Goal: Transaction & Acquisition: Subscribe to service/newsletter

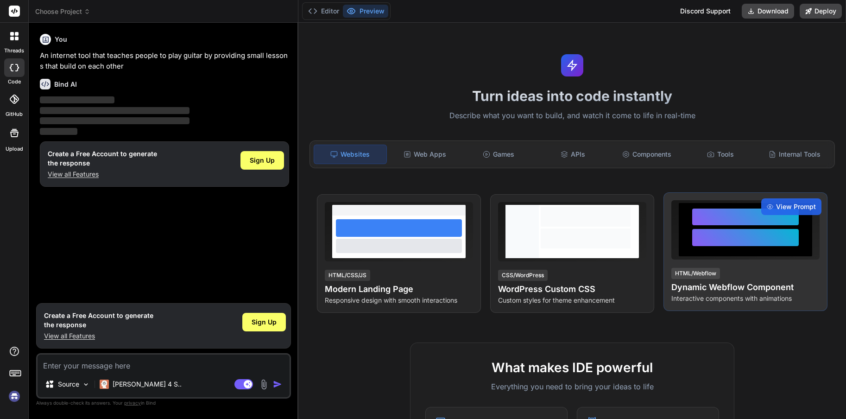
type textarea "x"
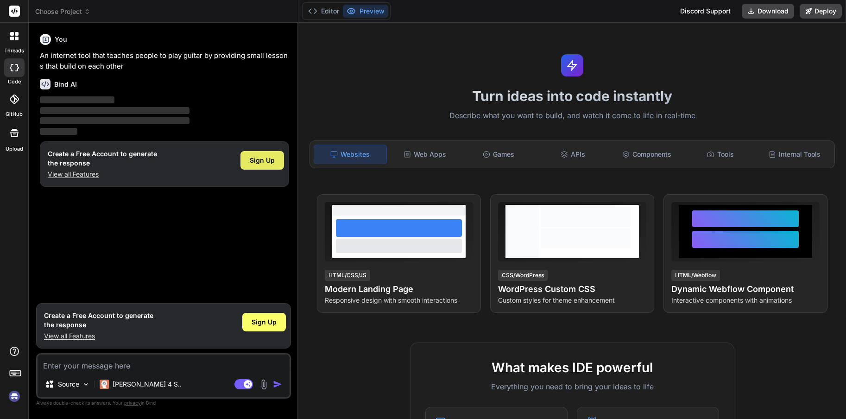
click at [260, 161] on span "Sign Up" at bounding box center [262, 160] width 25 height 9
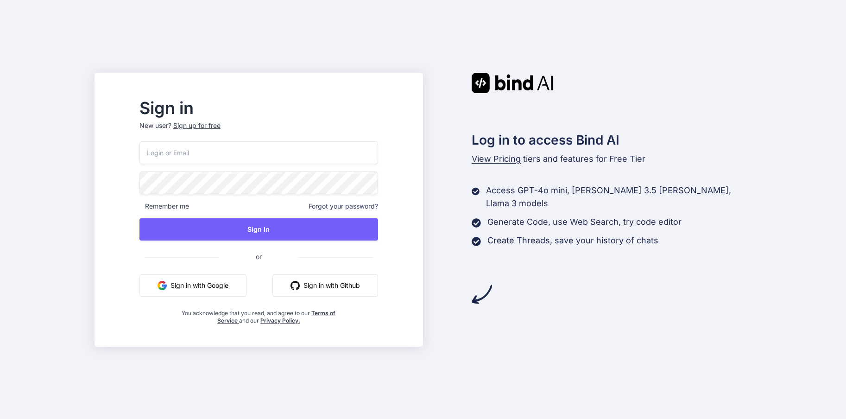
click at [185, 151] on input "email" at bounding box center [258, 152] width 238 height 23
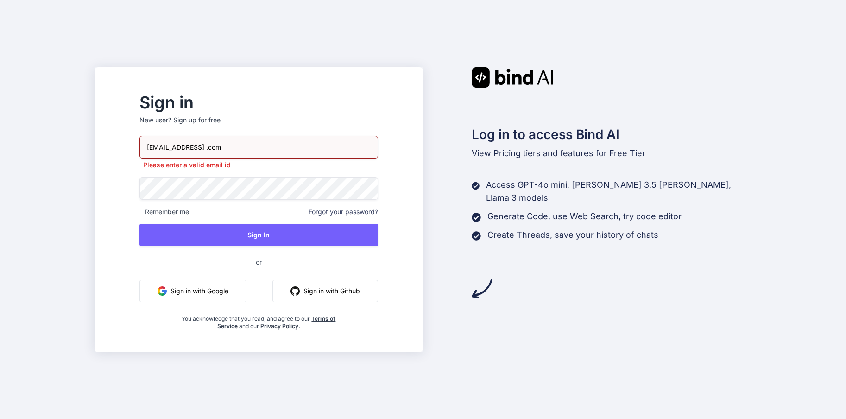
click at [232, 149] on input "mike40smith@gmail .com" at bounding box center [258, 147] width 238 height 23
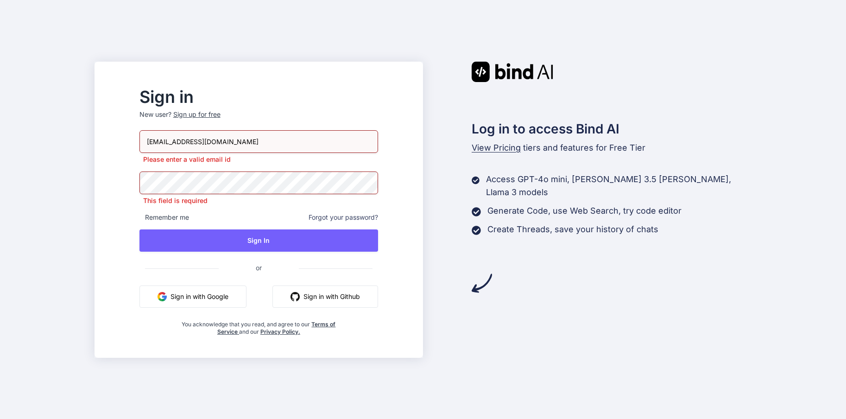
type input "mike40smith@gmail.com"
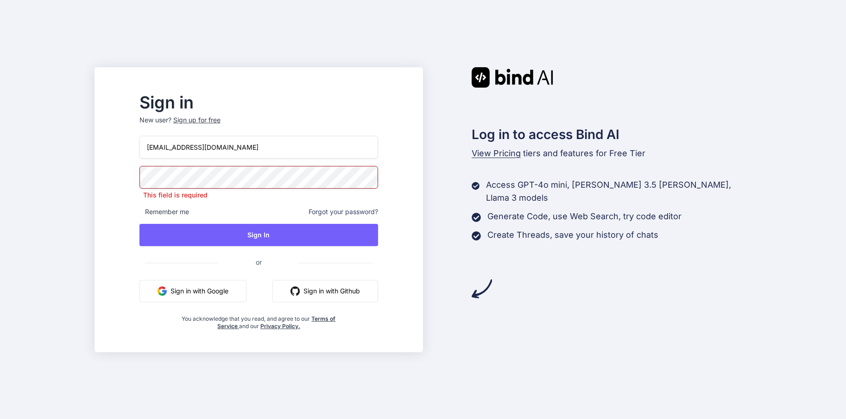
click at [237, 119] on div "Sign in New user? Sign up for free" at bounding box center [258, 115] width 238 height 41
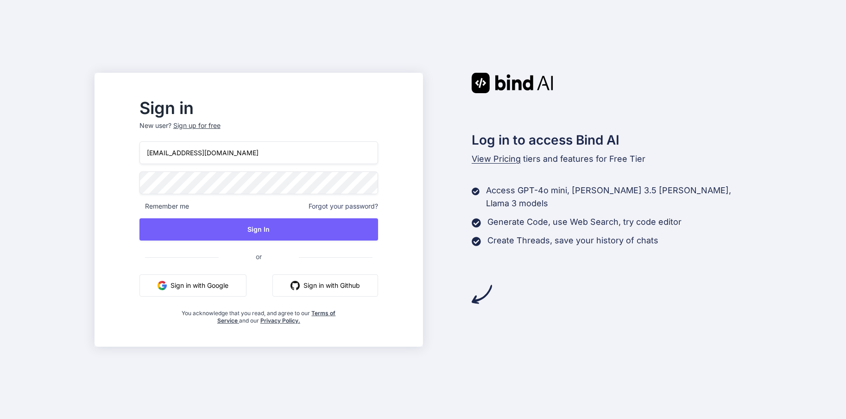
click at [209, 156] on input "mike40smith@gmail.com" at bounding box center [258, 152] width 238 height 23
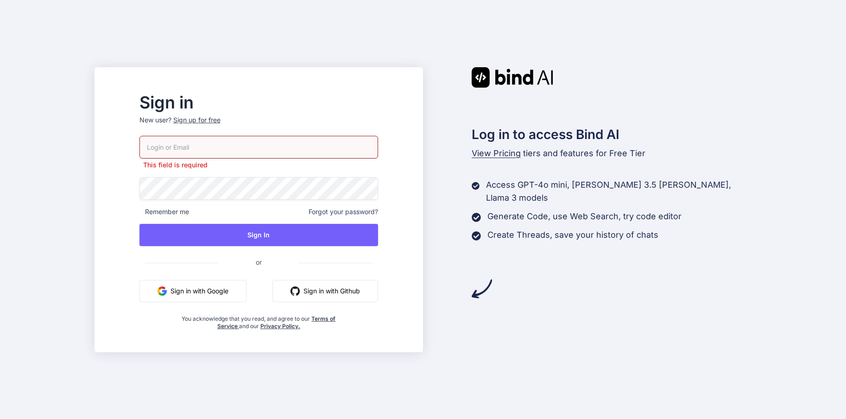
click at [232, 125] on p "New user? Sign up for free" at bounding box center [258, 125] width 238 height 20
click at [223, 130] on div "Sign in New user? Sign up for free This field is required Remember me Forgot yo…" at bounding box center [259, 212] width 268 height 235
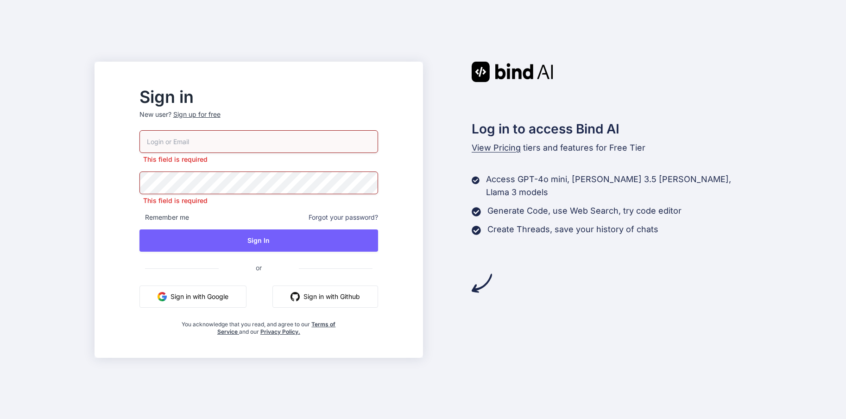
click at [220, 111] on div "Sign up for free" at bounding box center [196, 114] width 47 height 9
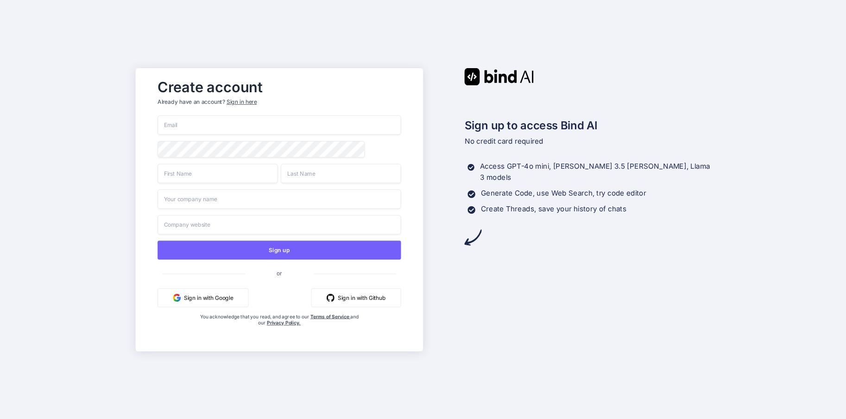
click at [208, 121] on input "email" at bounding box center [279, 124] width 244 height 19
paste input "mike40smith@gmail.com"
type input "mike40smith@gmail.com"
click at [189, 174] on input "text" at bounding box center [217, 172] width 120 height 19
type input "Mike"
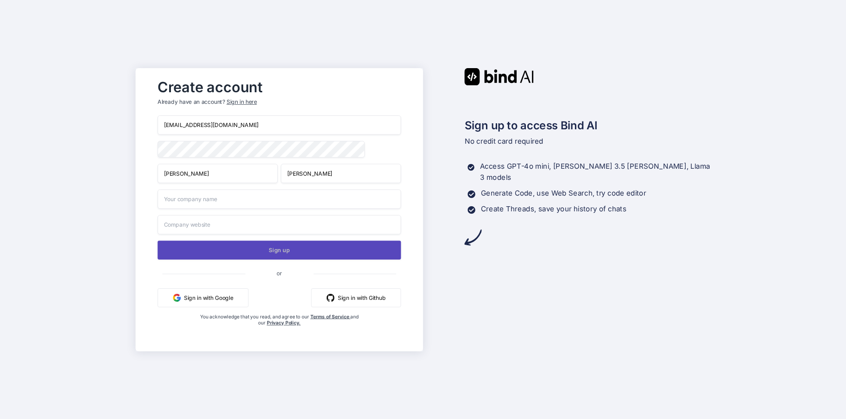
type input "Smith"
click at [269, 253] on button "Sign up" at bounding box center [279, 249] width 244 height 19
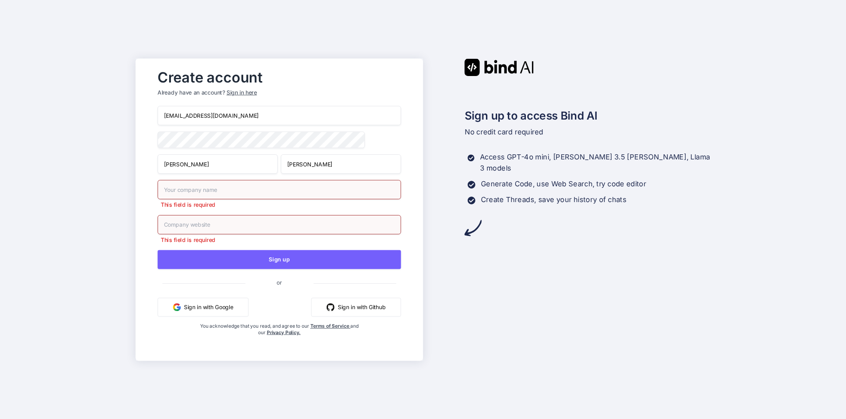
click at [219, 192] on input "text" at bounding box center [279, 189] width 244 height 19
type input "S"
type input "self employed"
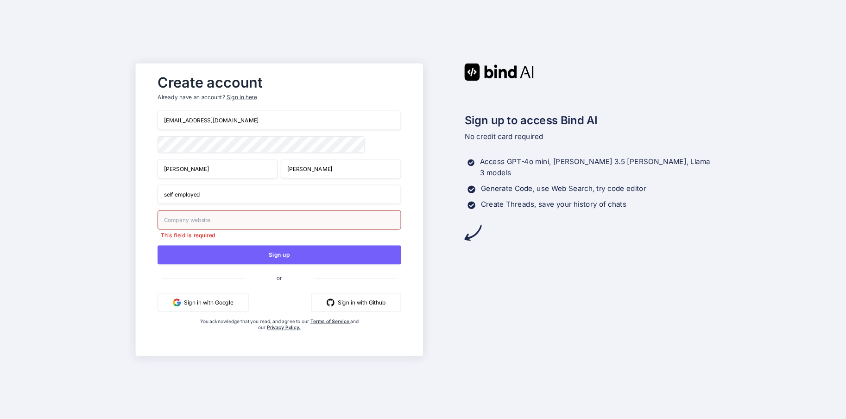
click at [232, 217] on input "text" at bounding box center [279, 219] width 244 height 19
paste input "https://www.linkedin.com/comm/in/mike-smith-8a321730"
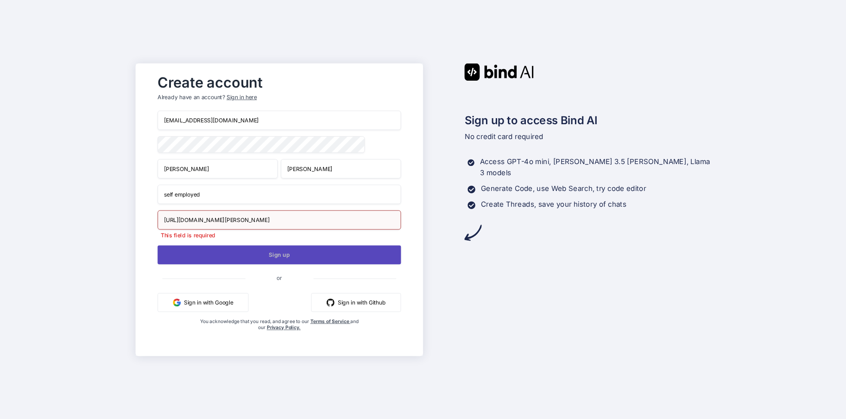
type input "https://www.linkedin.com/comm/in/mike-smith-8a321730"
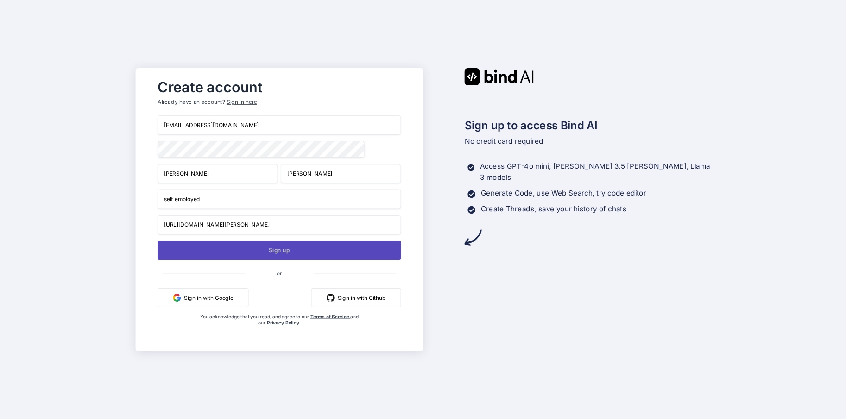
click at [271, 257] on button "Sign up" at bounding box center [279, 249] width 244 height 19
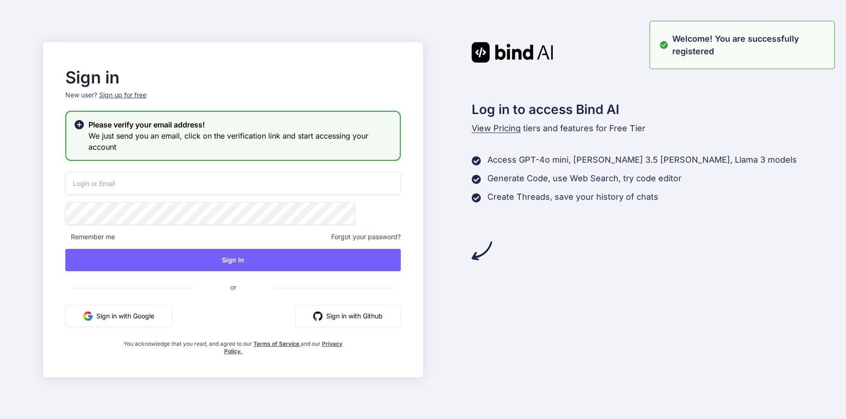
type input "mike40smith@gmail.com"
